Goal: Task Accomplishment & Management: Manage account settings

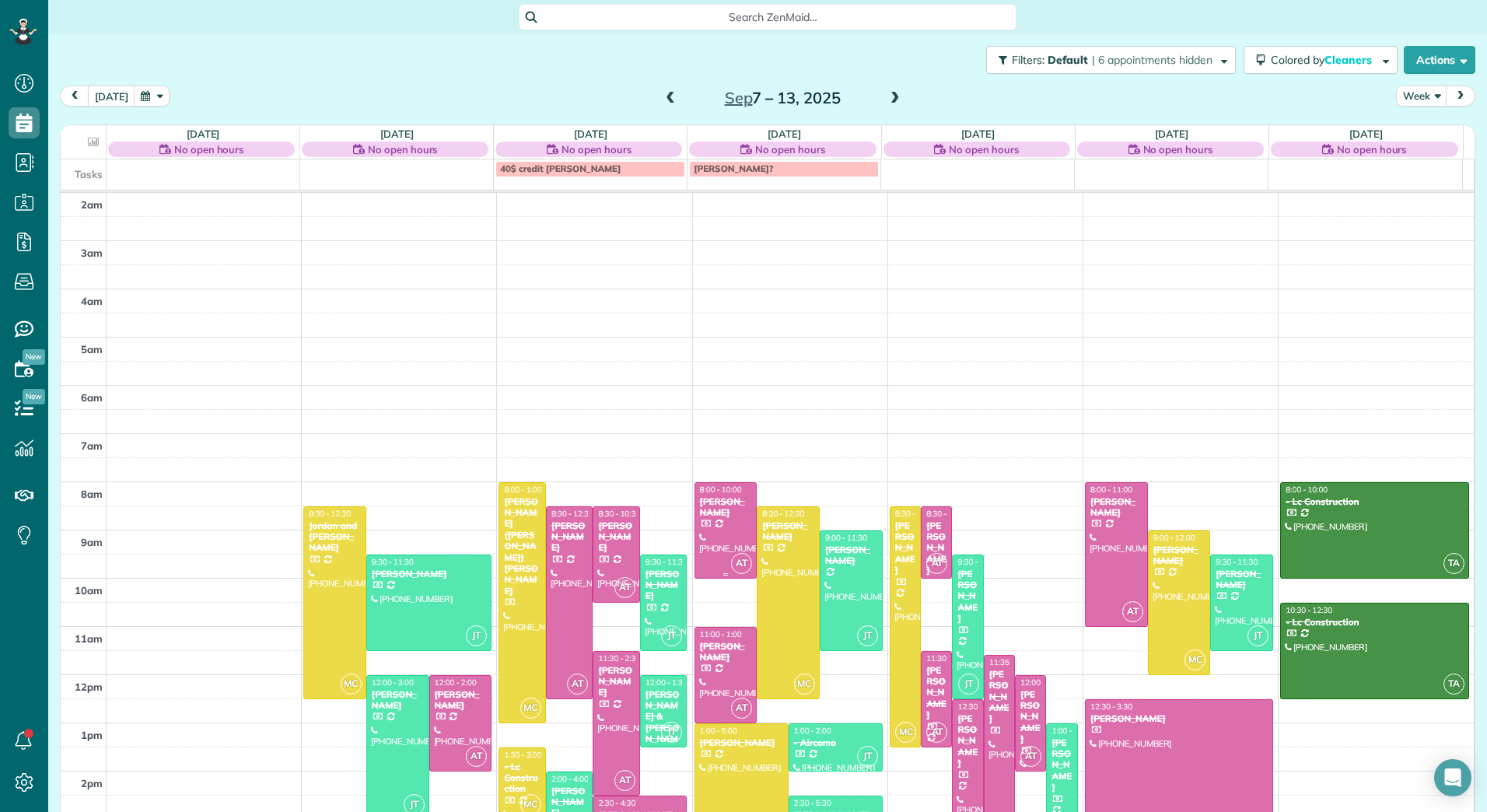
scroll to position [180, 0]
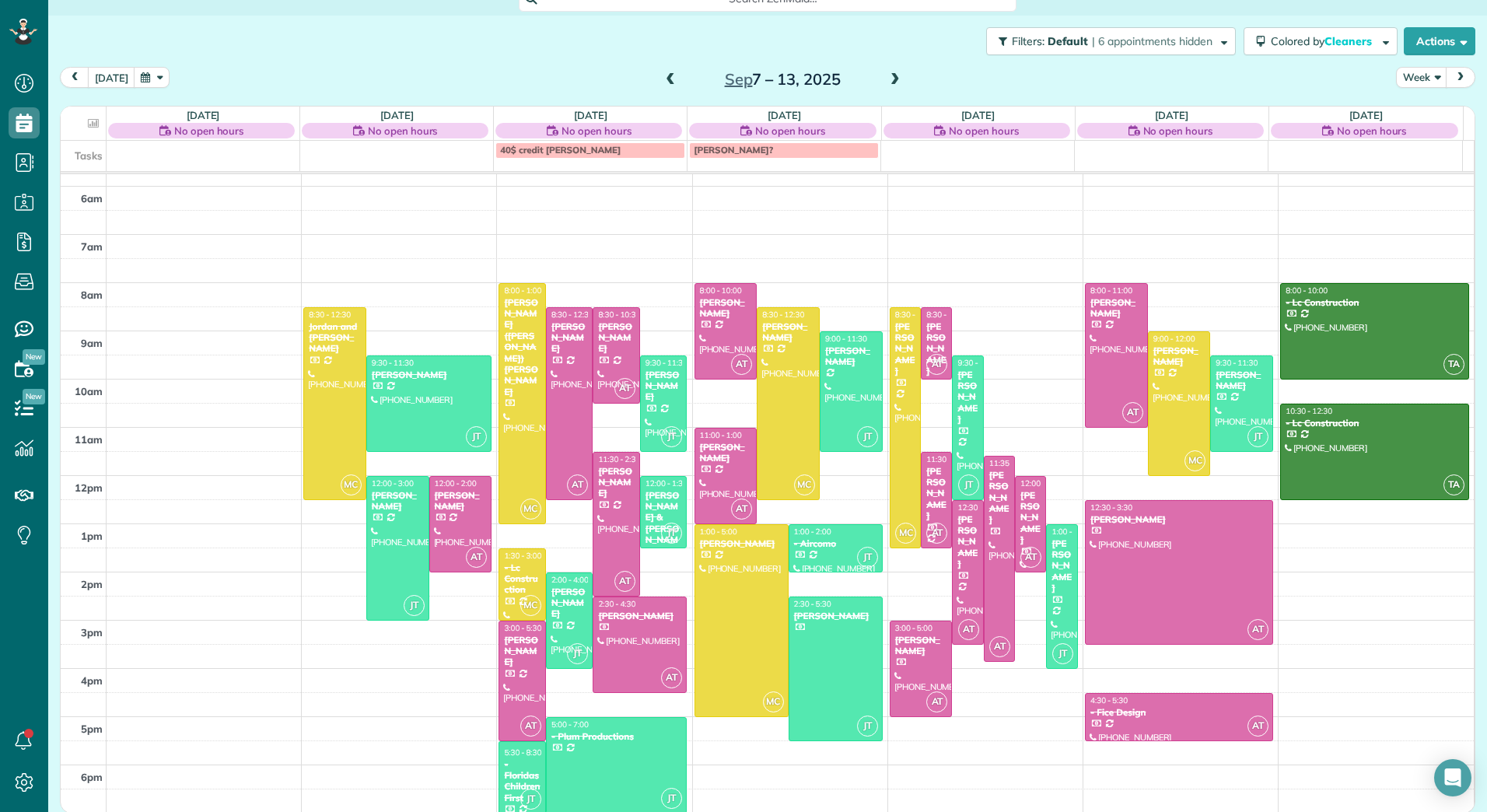
click at [886, 81] on span at bounding box center [894, 80] width 17 height 14
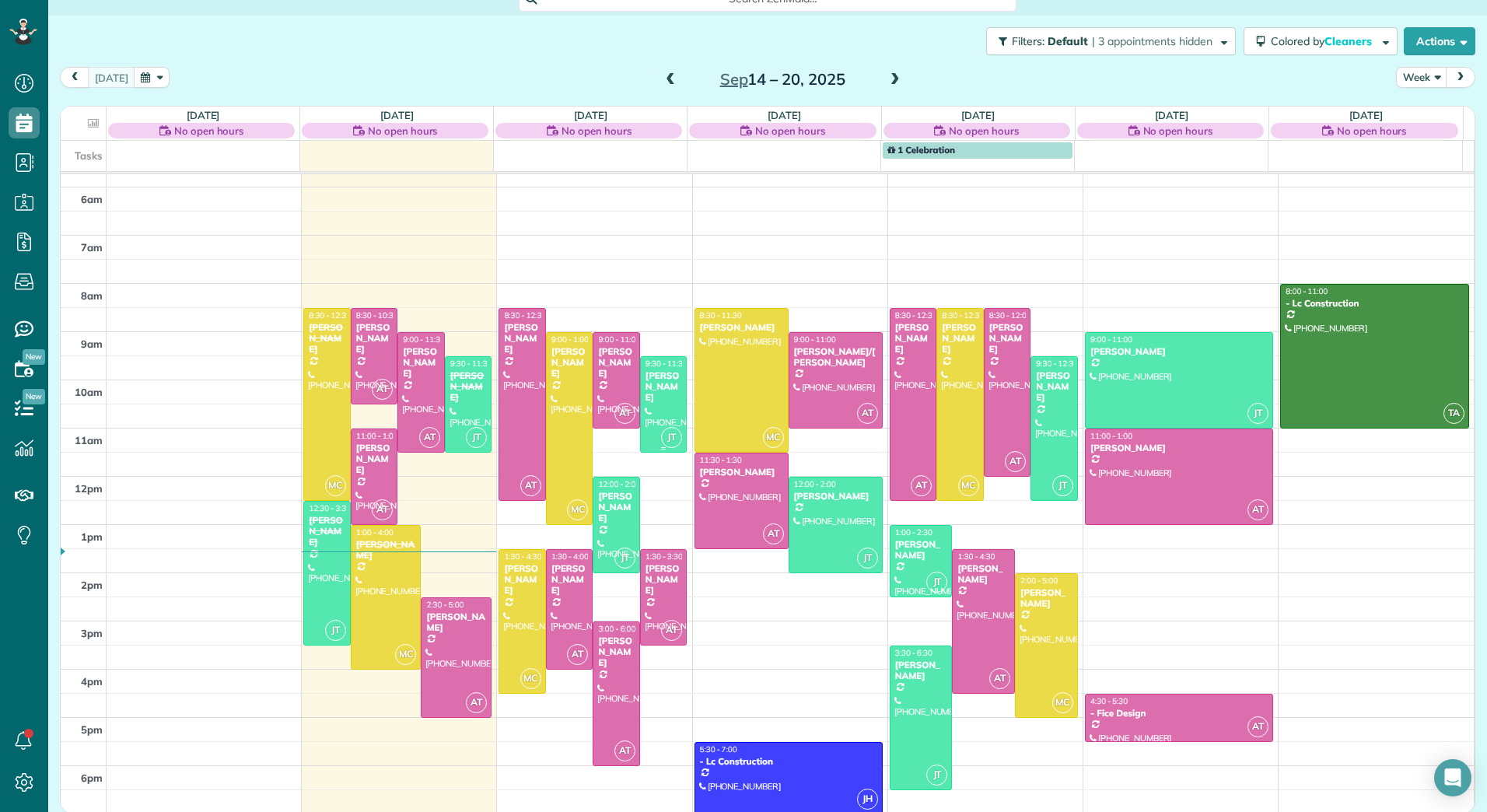
click at [655, 362] on span "9:30 - 11:30" at bounding box center [666, 363] width 42 height 10
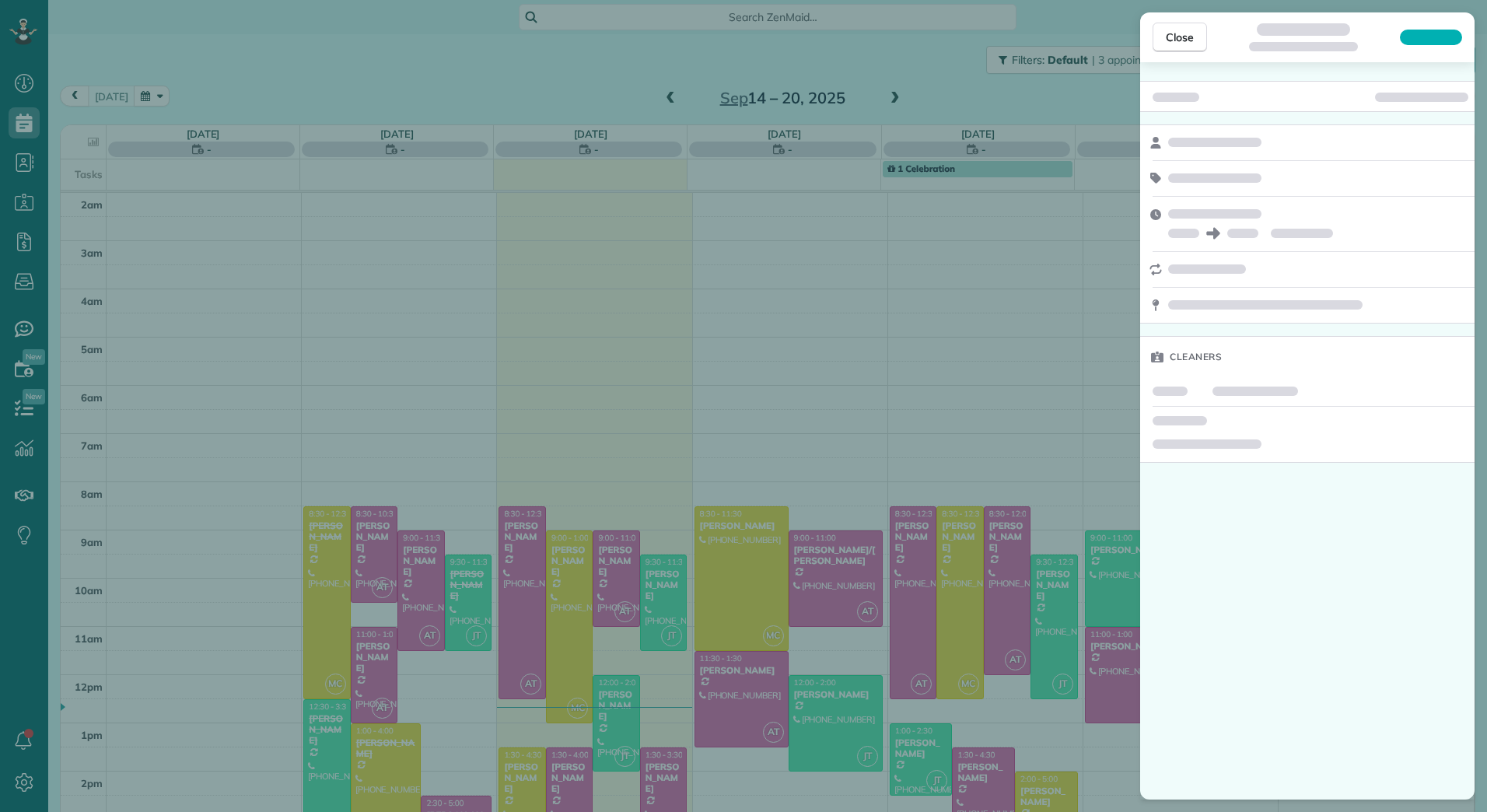
scroll to position [179, 0]
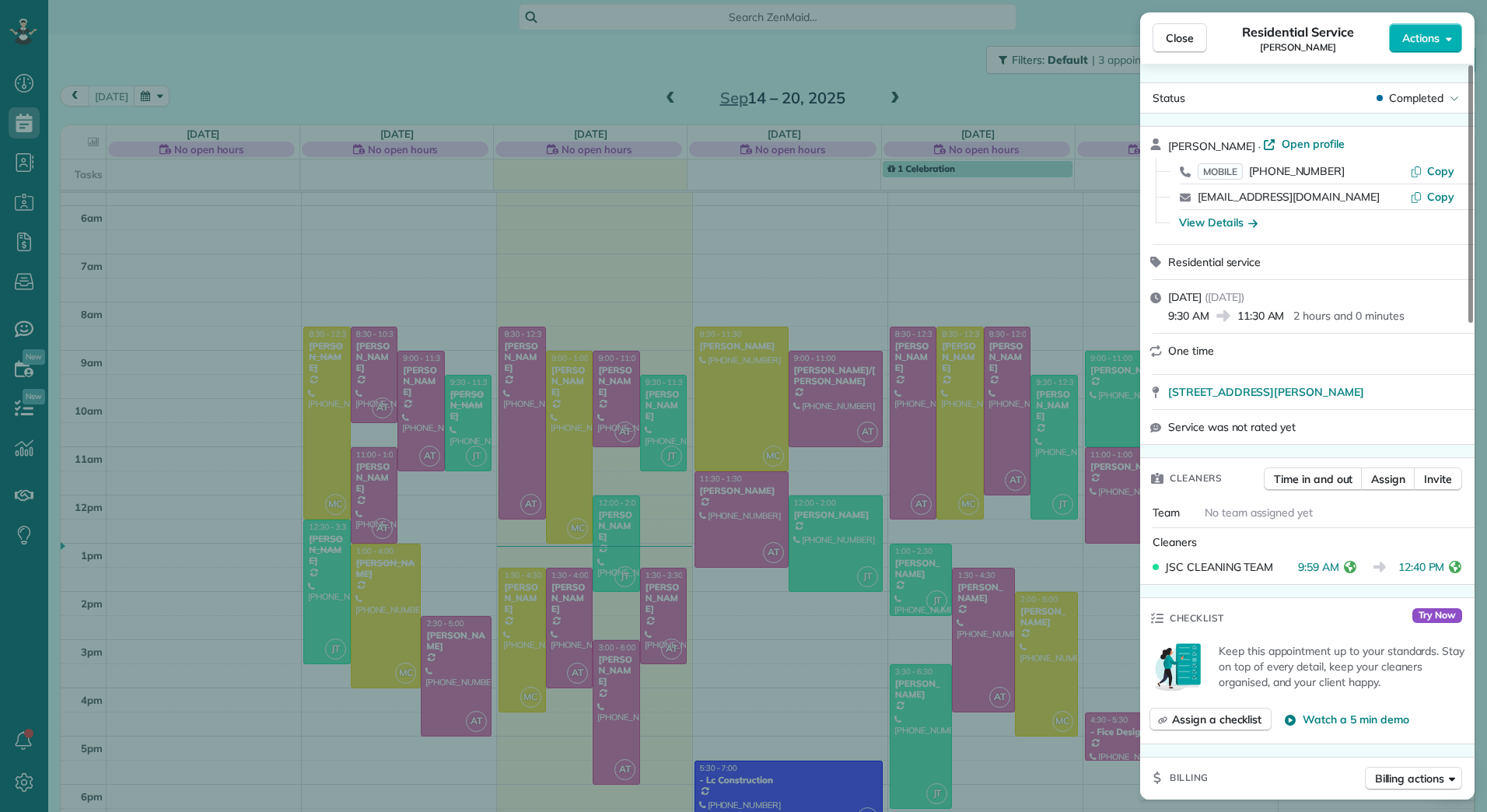
click at [656, 262] on div "Close Residential Service Jithin George Actions Status Completed Jithin George …" at bounding box center [743, 406] width 1487 height 812
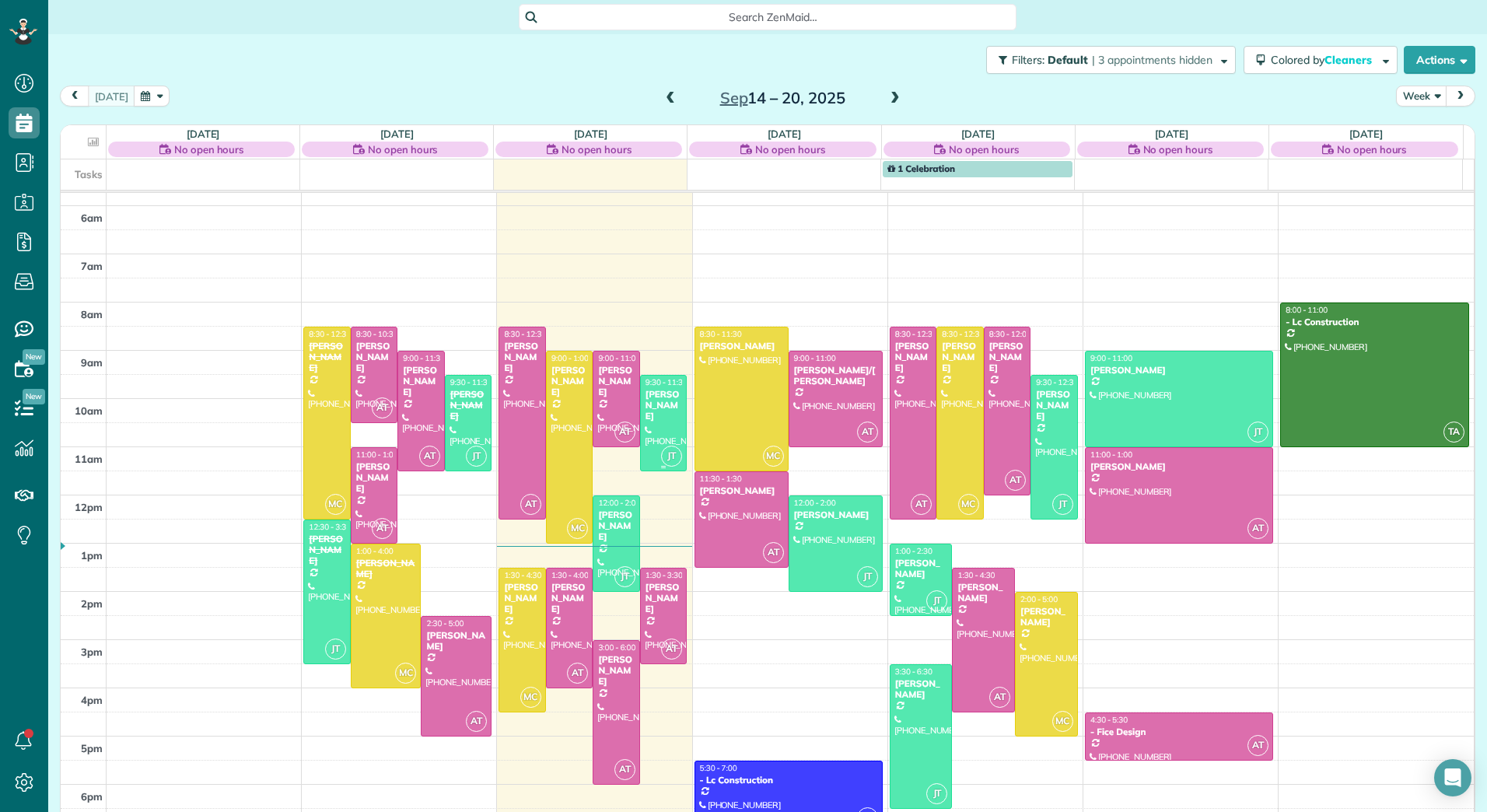
click at [645, 406] on div "[PERSON_NAME]" at bounding box center [664, 406] width 38 height 34
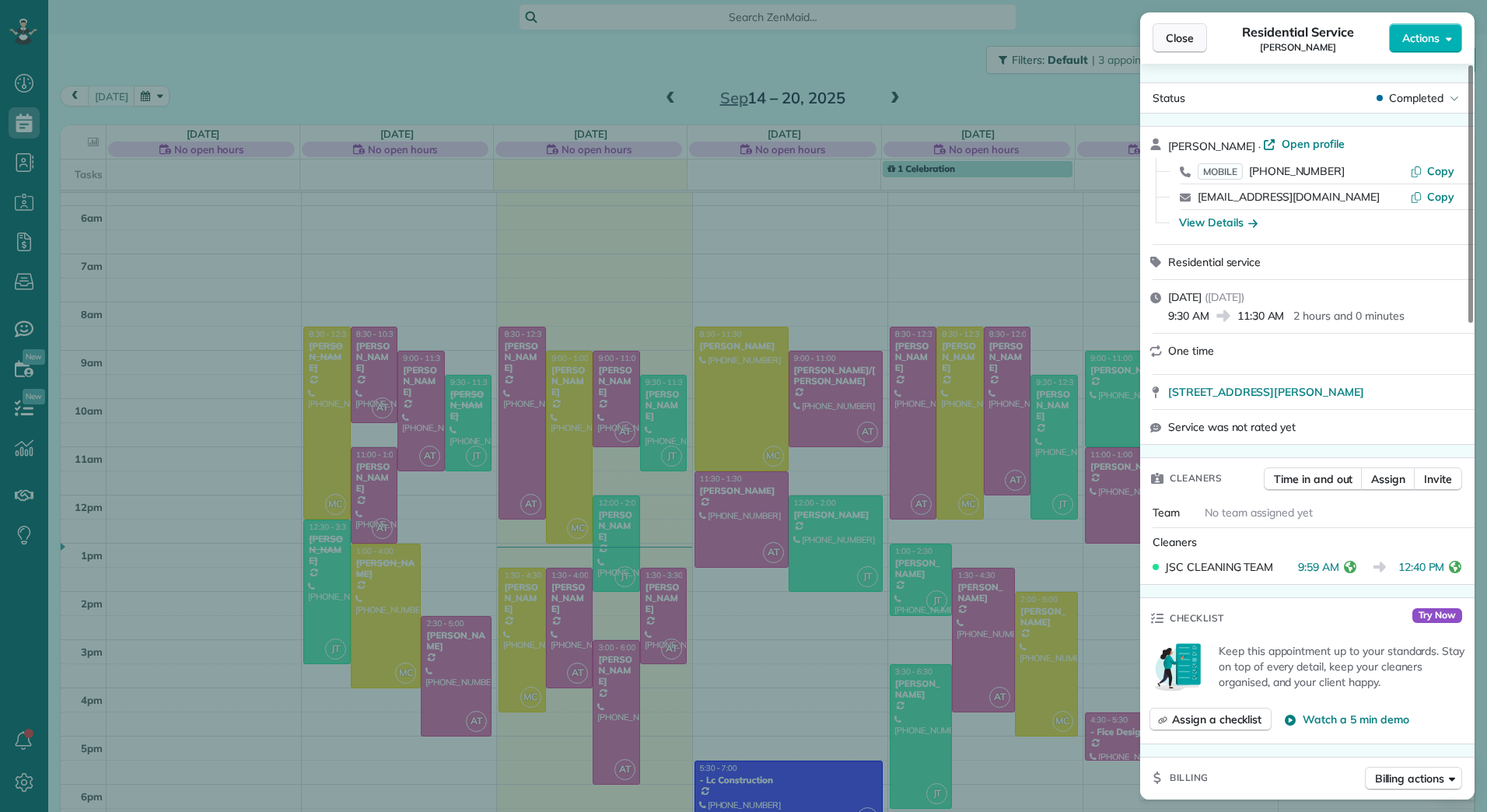
click at [1176, 32] on span "Close" at bounding box center [1180, 38] width 28 height 16
